Goal: Find specific page/section: Find specific page/section

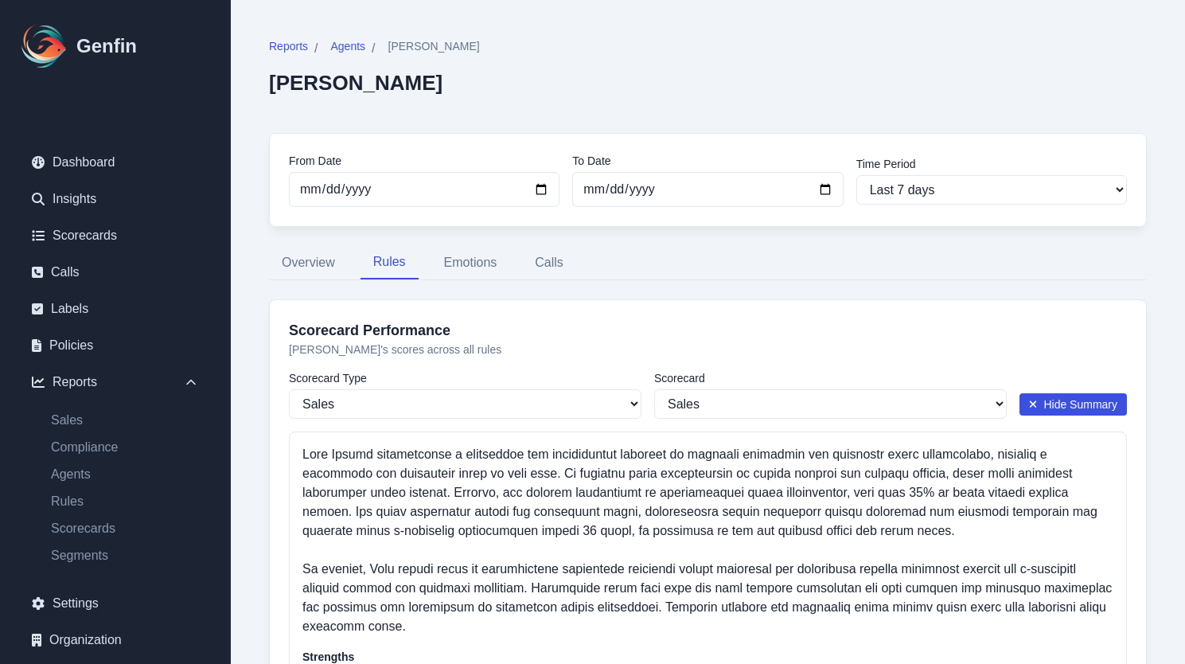
select select "144"
select select "182"
select select "1192"
click at [473, 267] on button "Emotions" at bounding box center [470, 262] width 79 height 33
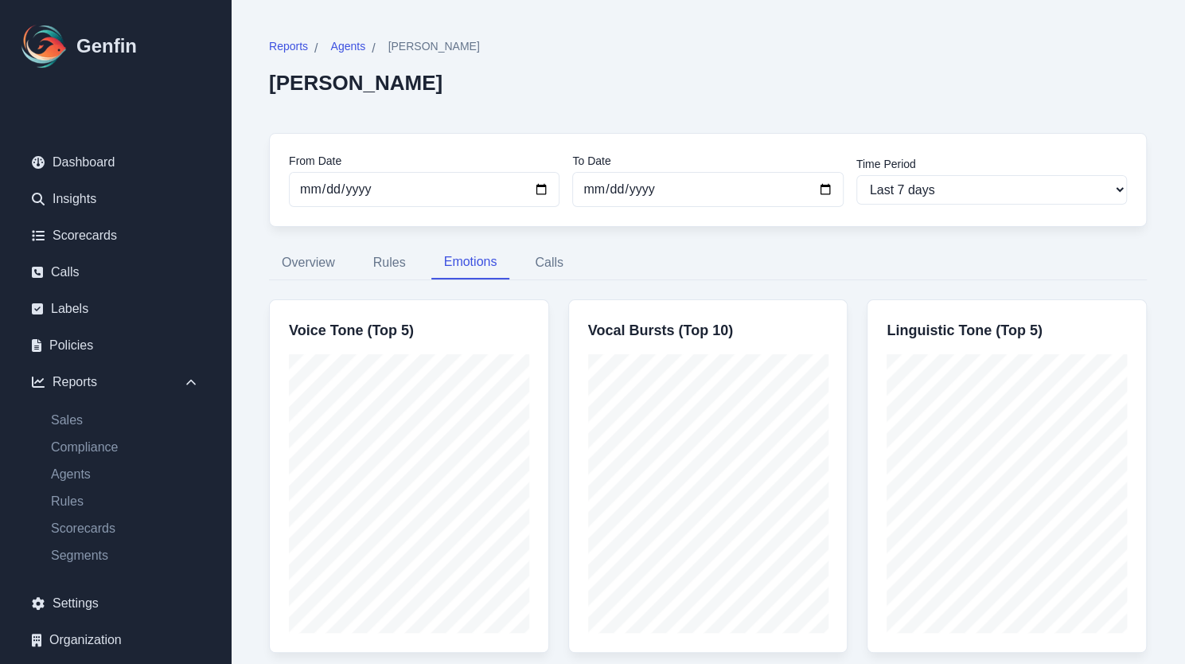
scroll to position [51, 0]
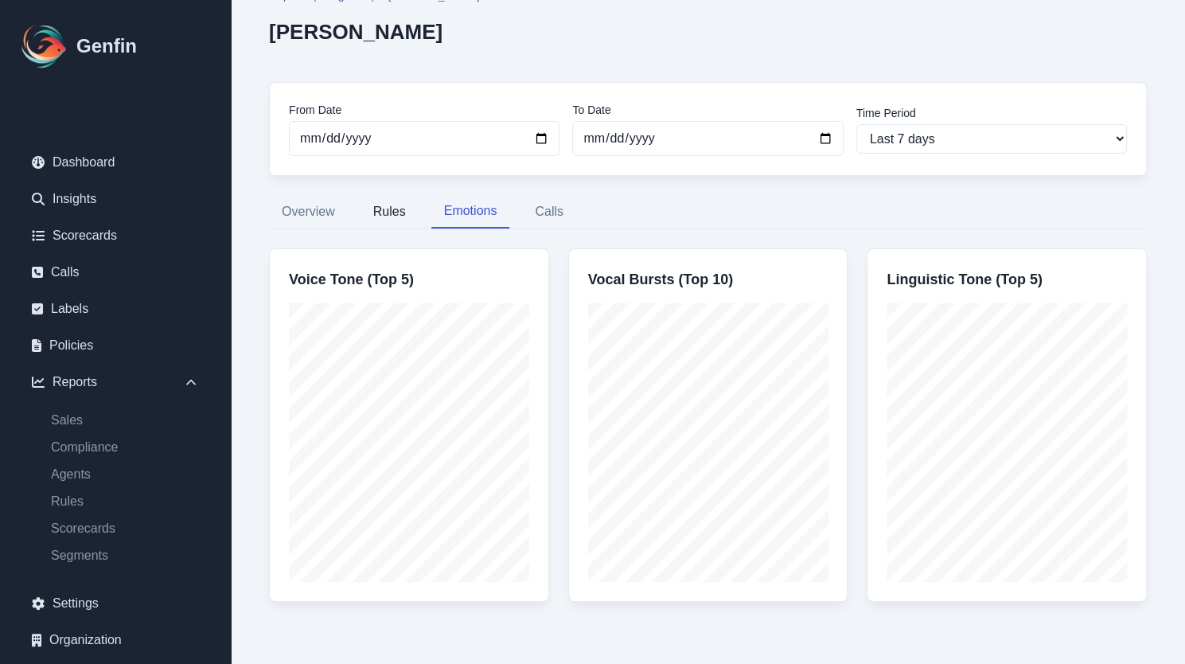
click at [387, 210] on button "Rules" at bounding box center [389, 211] width 58 height 33
select select "144"
select select "182"
select select "1192"
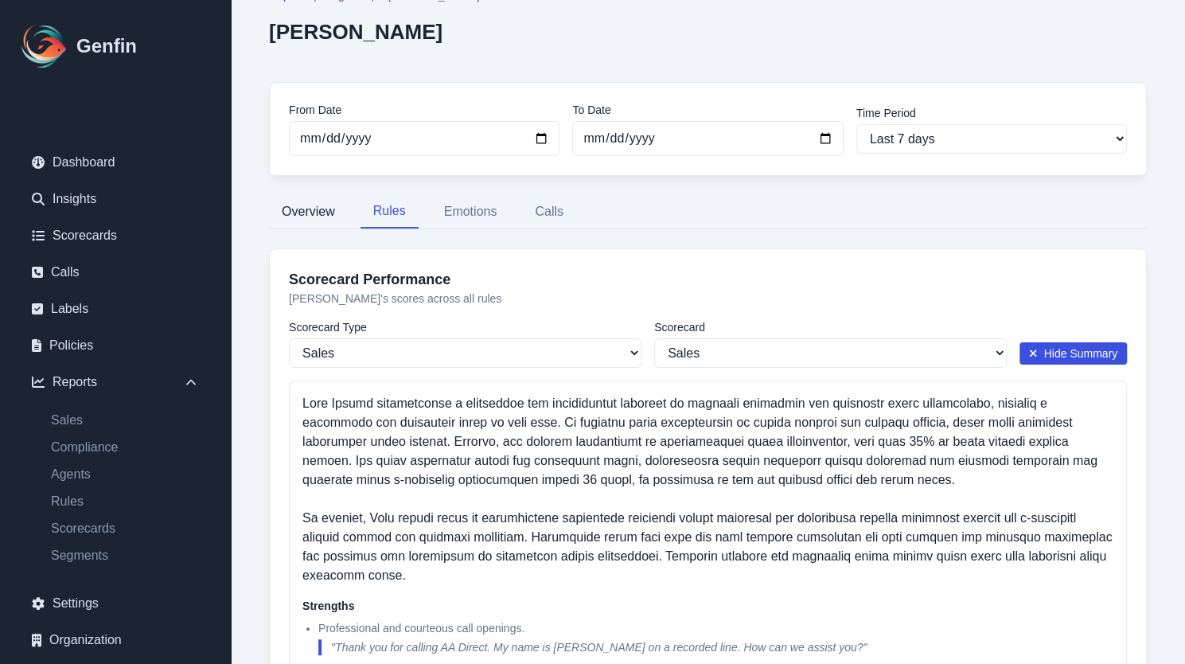
click at [323, 216] on button "Overview" at bounding box center [308, 211] width 79 height 33
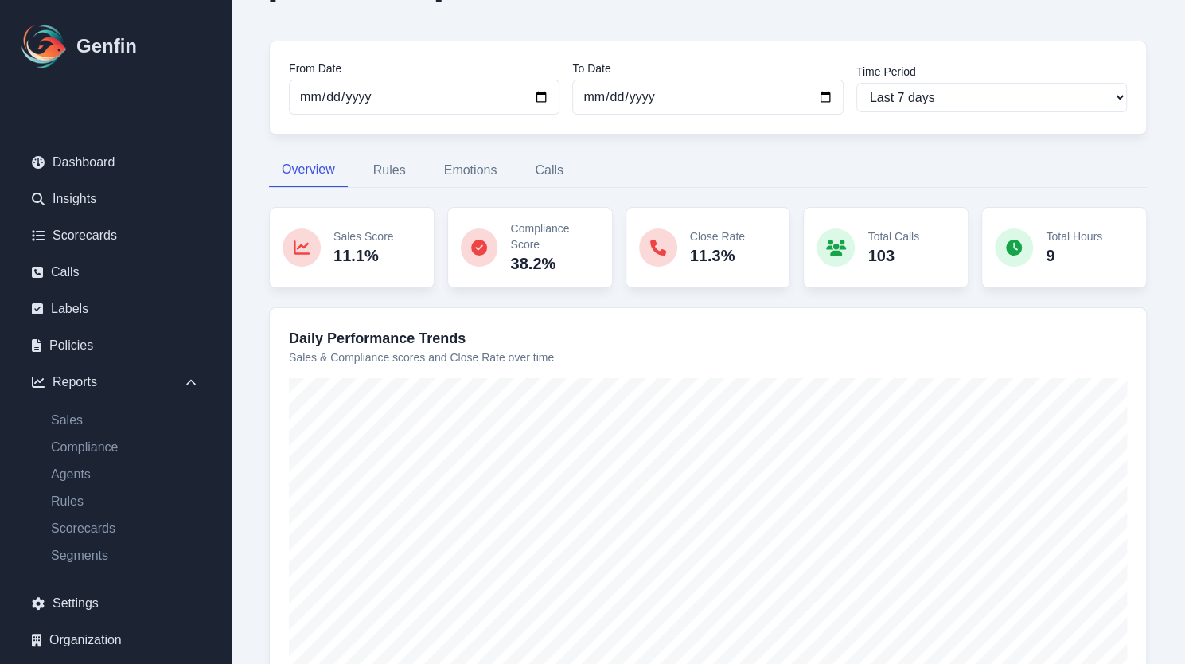
scroll to position [200, 0]
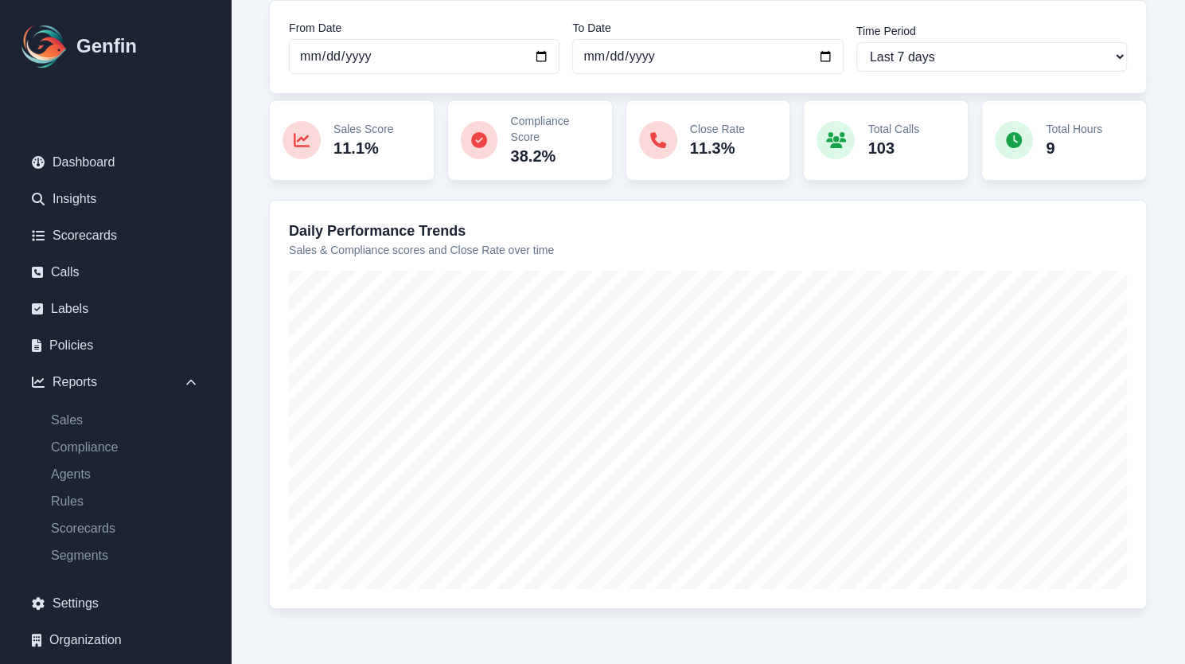
click at [789, 630] on div "Reports / Agents / [PERSON_NAME] [PERSON_NAME] From Date [DATE] To Date [DATE] …" at bounding box center [708, 233] width 916 height 828
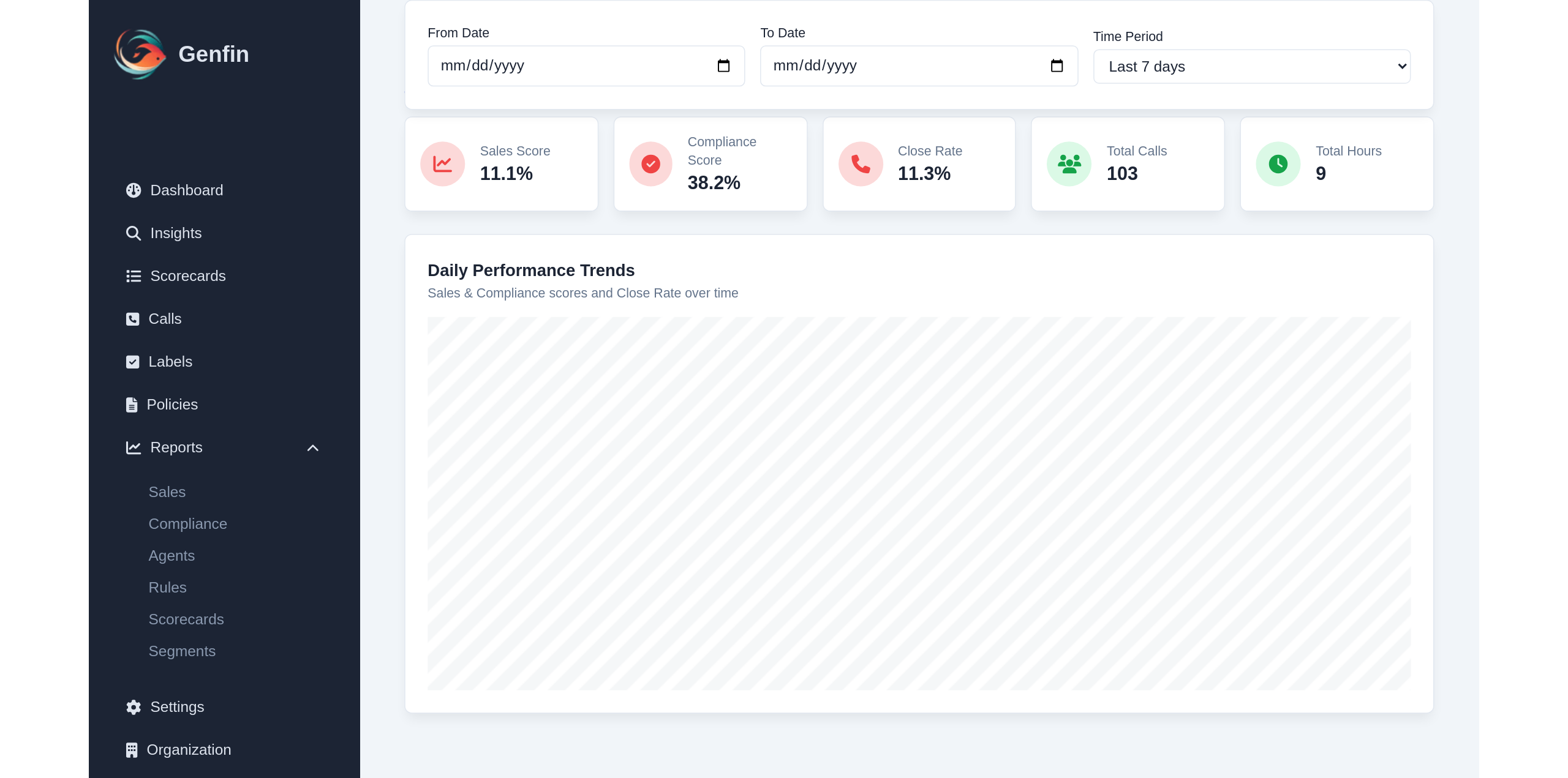
scroll to position [0, 0]
